Goal: Ask a question

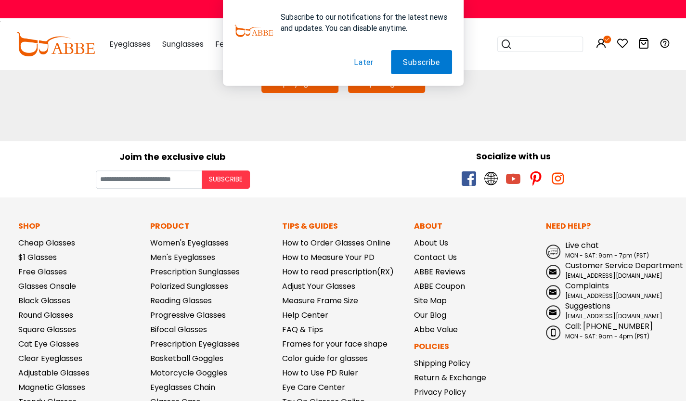
scroll to position [126, 0]
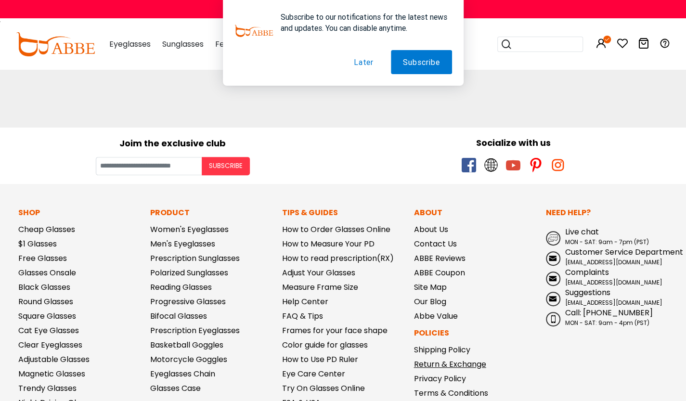
click at [466, 368] on link "Return & Exchange" at bounding box center [450, 364] width 72 height 11
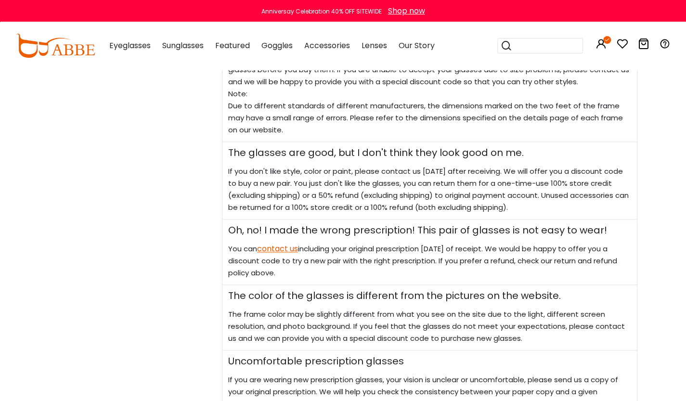
scroll to position [545, 0]
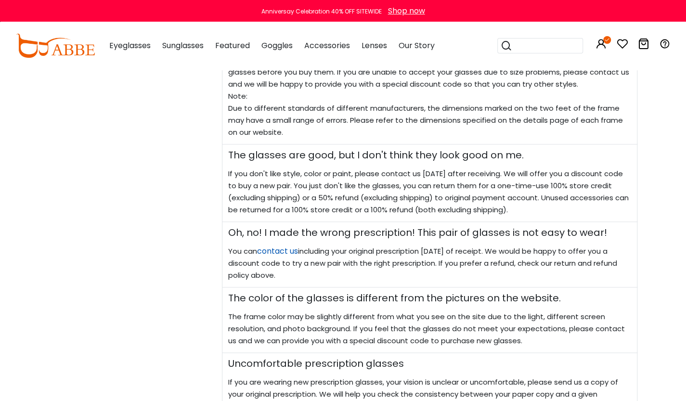
click at [274, 245] on link "contact us" at bounding box center [277, 250] width 41 height 11
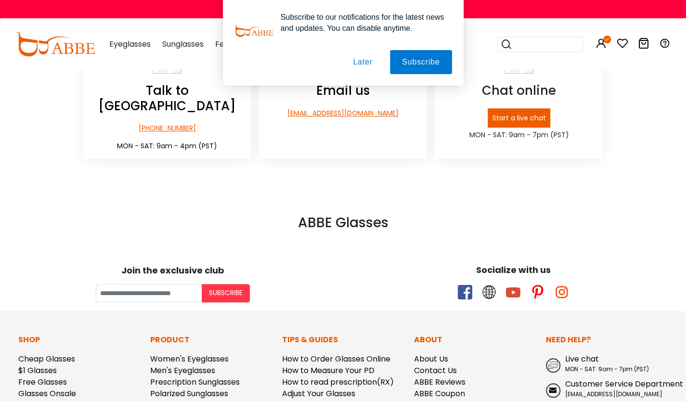
scroll to position [241, 0]
click at [512, 116] on p "Start a live chat" at bounding box center [519, 118] width 64 height 20
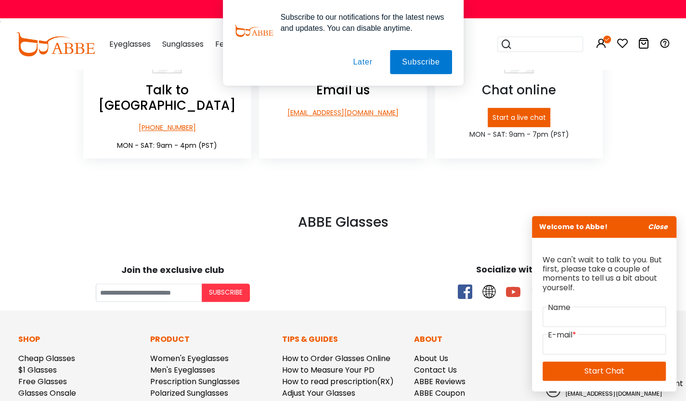
click at [568, 313] on label "Name" at bounding box center [559, 308] width 26 height 12
click at [559, 319] on input "text" at bounding box center [603, 317] width 123 height 20
type input "**********"
click at [619, 374] on link "Start Chat" at bounding box center [603, 370] width 123 height 19
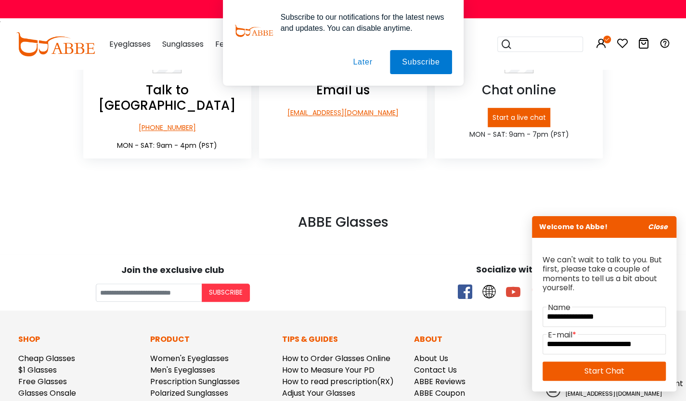
click at [619, 374] on link "Start Chat" at bounding box center [603, 370] width 123 height 19
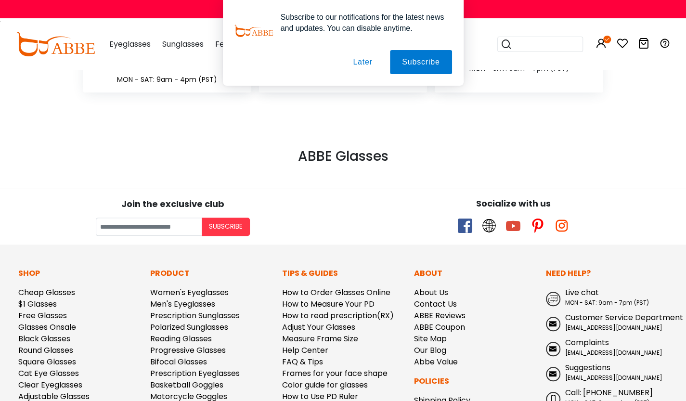
scroll to position [324, 0]
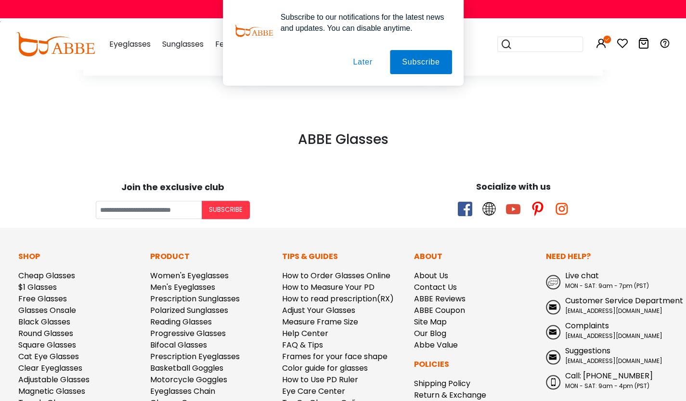
click at [619, 374] on span "Call: [PHONE_NUMBER]" at bounding box center [609, 375] width 88 height 11
click at [365, 63] on button "Later" at bounding box center [362, 62] width 43 height 24
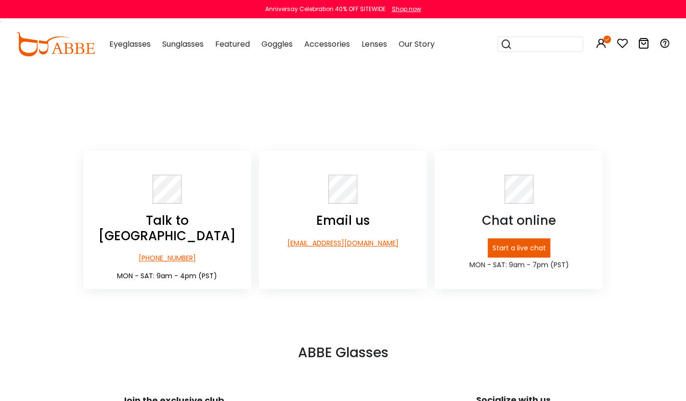
scroll to position [99, 0]
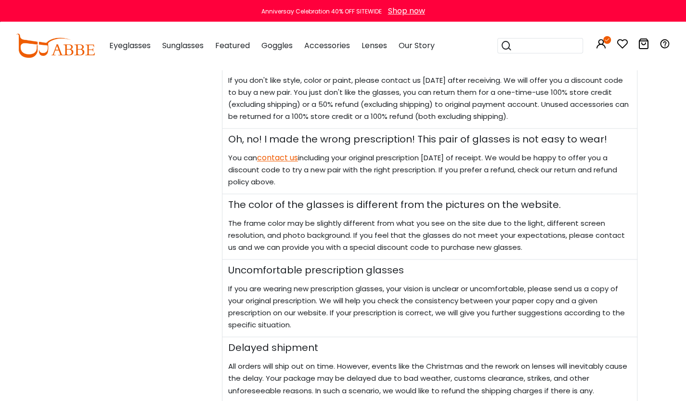
scroll to position [615, 0]
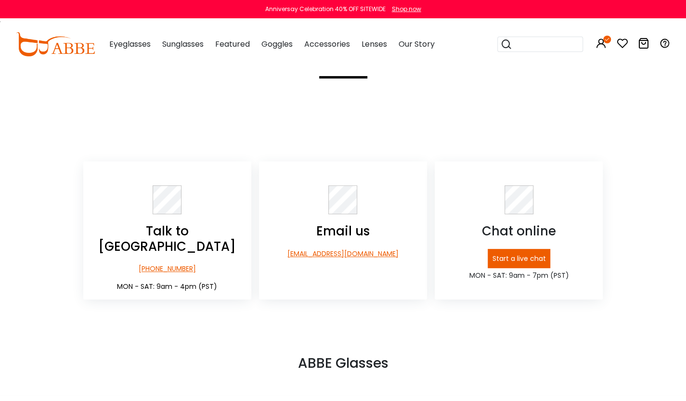
scroll to position [99, 0]
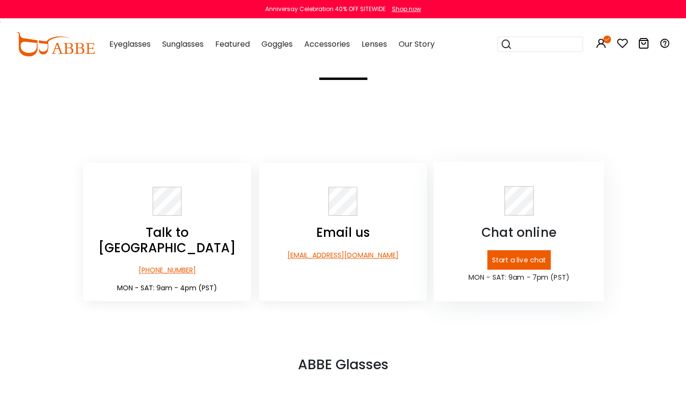
click at [533, 261] on p "Start a live chat" at bounding box center [519, 260] width 64 height 20
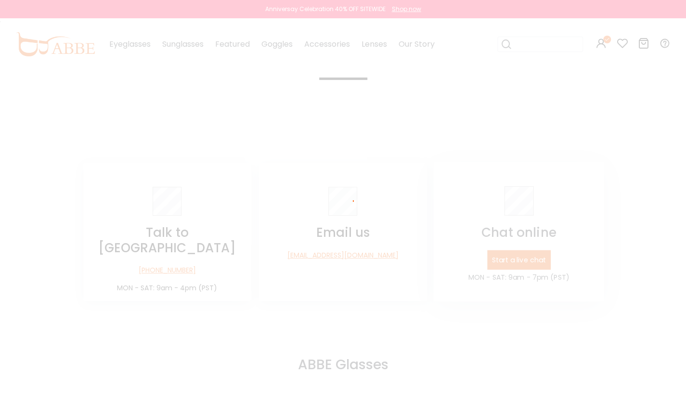
click at [533, 261] on div at bounding box center [343, 200] width 686 height 401
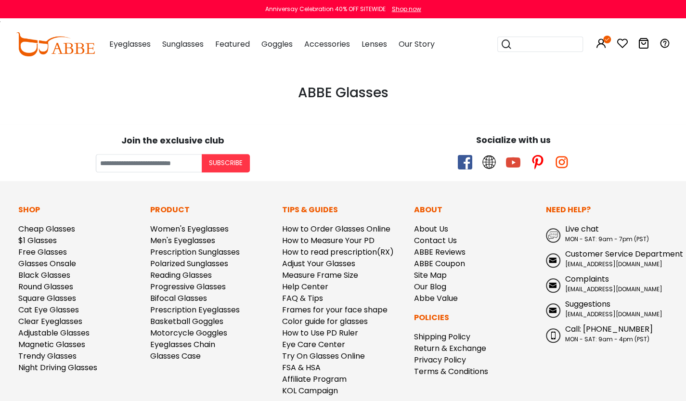
scroll to position [371, 0]
